Goal: Task Accomplishment & Management: Manage account settings

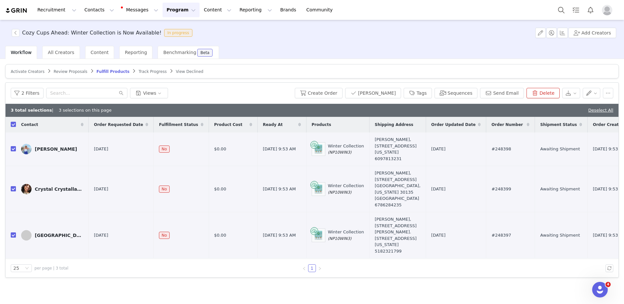
scroll to position [3, 0]
click at [71, 72] on article "Activate Creators Review Proposals Fulfill Products Track Progress View Declined" at bounding box center [312, 71] width 614 height 14
click at [72, 70] on span "Review Proposals" at bounding box center [71, 71] width 34 height 5
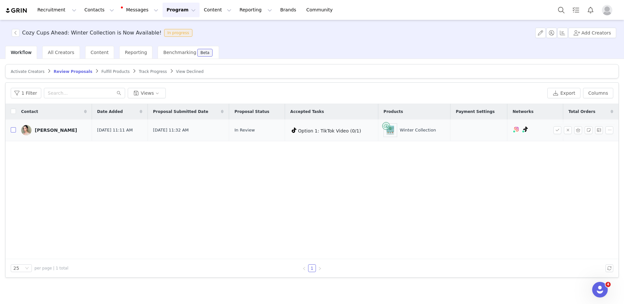
click at [13, 130] on input "checkbox" at bounding box center [13, 129] width 5 height 5
checkbox input "true"
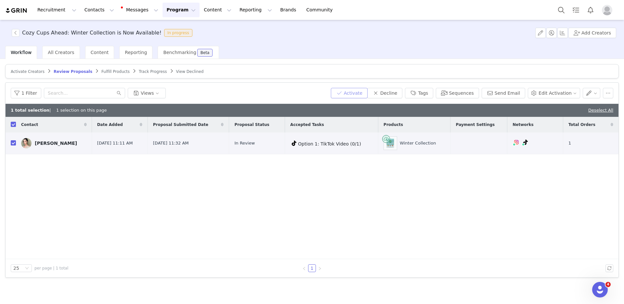
click at [343, 93] on button "Activate" at bounding box center [349, 93] width 37 height 10
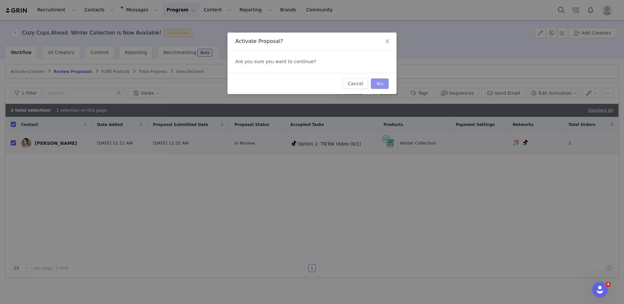
click at [375, 86] on button "Yes" at bounding box center [380, 83] width 18 height 10
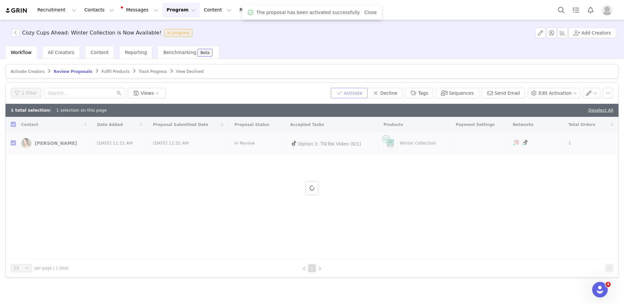
checkbox input "false"
